Goal: Use online tool/utility

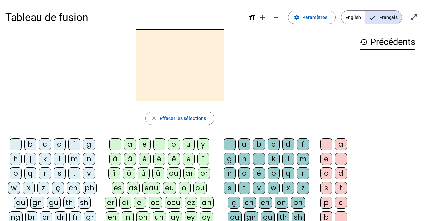
click at [40, 174] on div "r" at bounding box center [45, 174] width 12 height 12
click at [128, 143] on div "a" at bounding box center [130, 144] width 12 height 12
click at [229, 159] on div "g" at bounding box center [230, 159] width 12 height 12
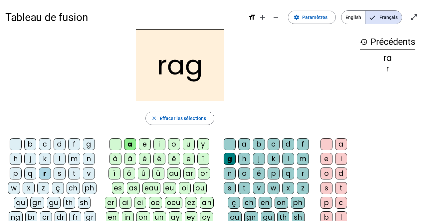
click at [326, 161] on div "e" at bounding box center [326, 159] width 12 height 12
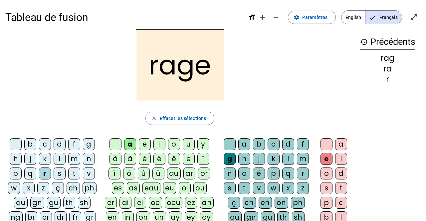
click at [259, 190] on div "v" at bounding box center [259, 188] width 12 height 12
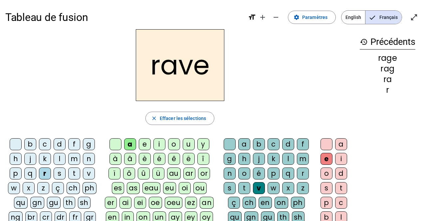
click at [35, 147] on div "b" at bounding box center [30, 144] width 12 height 12
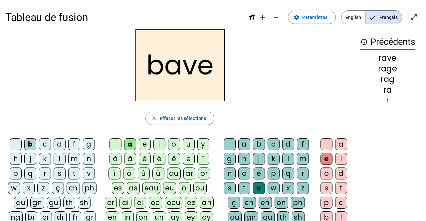
click at [87, 145] on div "g" at bounding box center [89, 144] width 12 height 12
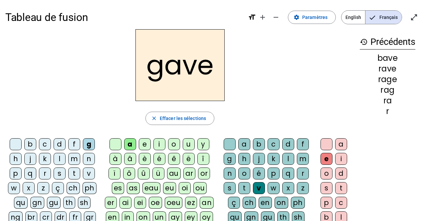
click at [42, 147] on div "c" at bounding box center [45, 144] width 12 height 12
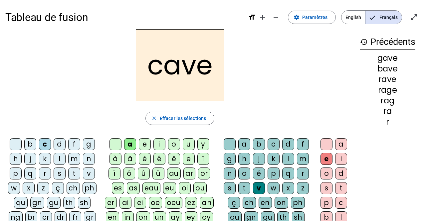
click at [276, 175] on div "p" at bounding box center [274, 174] width 12 height 12
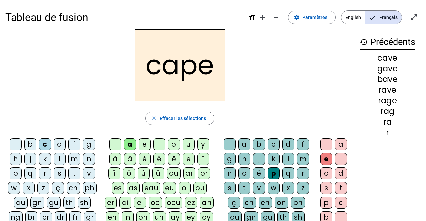
click at [227, 162] on div "g" at bounding box center [230, 159] width 12 height 12
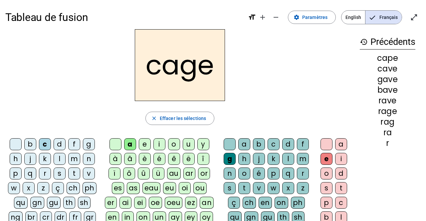
click at [91, 157] on div "n" at bounding box center [89, 159] width 12 height 12
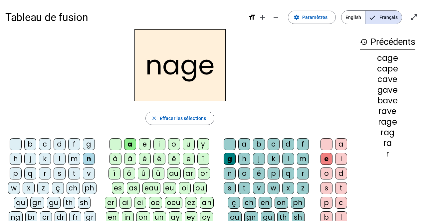
click at [15, 176] on div "p" at bounding box center [16, 174] width 12 height 12
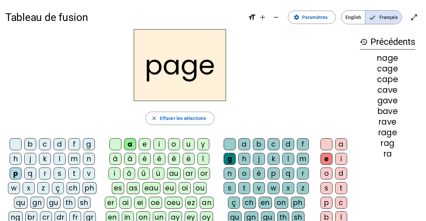
click at [56, 174] on div "s" at bounding box center [60, 174] width 12 height 12
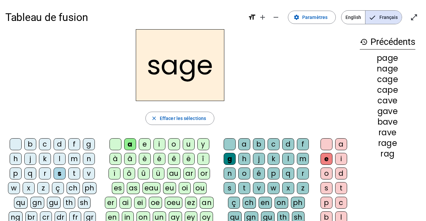
click at [273, 174] on div "p" at bounding box center [274, 174] width 12 height 12
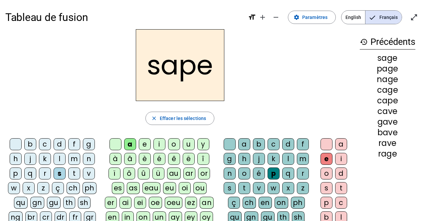
click at [74, 177] on div "t" at bounding box center [74, 174] width 12 height 12
